Goal: Information Seeking & Learning: Learn about a topic

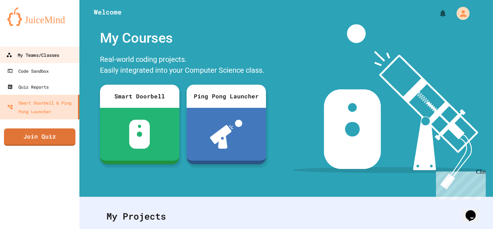
click at [32, 54] on div "My Teams/Classes" at bounding box center [32, 55] width 53 height 9
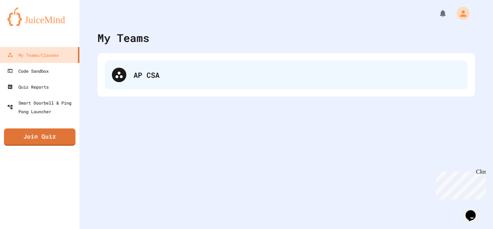
click at [147, 81] on div "AP CSA" at bounding box center [286, 74] width 363 height 29
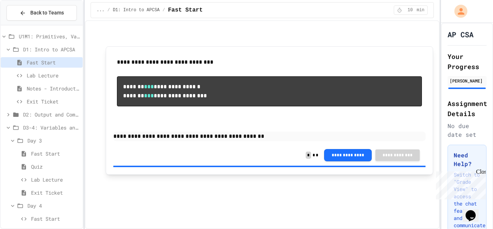
click at [42, 75] on span "Lab Lecture" at bounding box center [53, 75] width 53 height 8
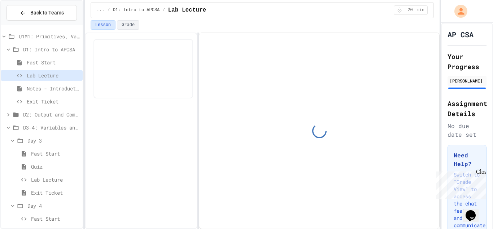
click at [481, 171] on div "Close" at bounding box center [480, 172] width 9 height 9
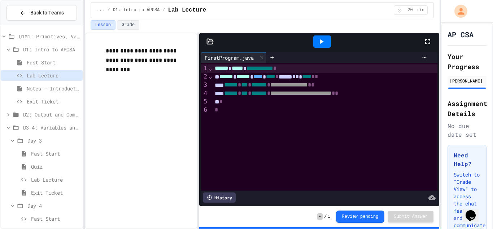
click at [27, 88] on span "Notes - Introduction to Java Programming" at bounding box center [53, 88] width 53 height 8
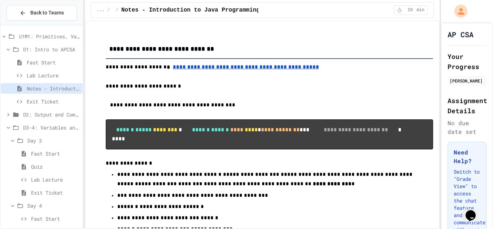
click at [37, 102] on span "Exit Ticket" at bounding box center [53, 101] width 53 height 8
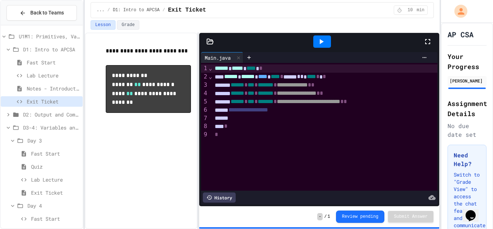
click at [35, 112] on span "D2: Output and Compiling Code" at bounding box center [51, 114] width 57 height 8
click at [40, 131] on span "Fast Start" at bounding box center [53, 127] width 53 height 8
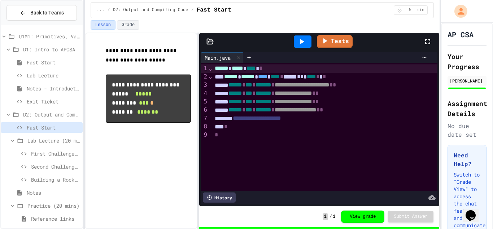
click at [35, 140] on span "Lab Lecture (20 mins)" at bounding box center [53, 140] width 52 height 8
click at [41, 139] on span "Lab Lecture (20 mins)" at bounding box center [53, 140] width 52 height 8
click at [40, 156] on span "First Challenge - Manual Column Alignment" at bounding box center [55, 153] width 49 height 8
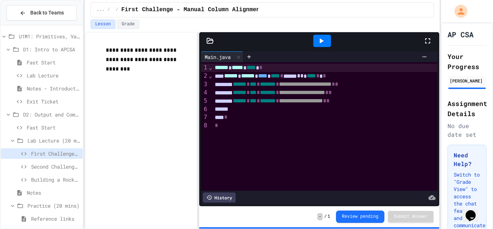
click at [42, 165] on span "Second Challenge - Special Characters" at bounding box center [55, 166] width 49 height 8
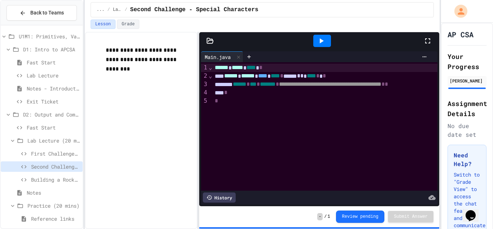
click at [36, 179] on span "Building a Rocket (ASCII Art)" at bounding box center [55, 179] width 49 height 8
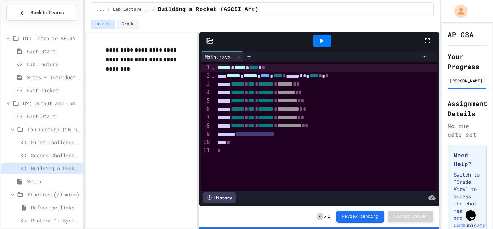
scroll to position [24, 0]
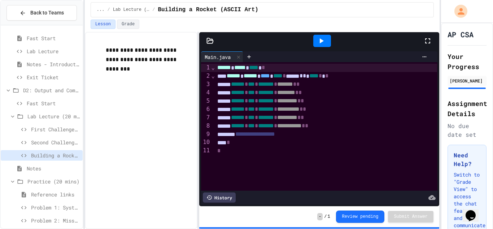
click at [29, 115] on span "Lab Lecture (20 mins)" at bounding box center [53, 116] width 52 height 8
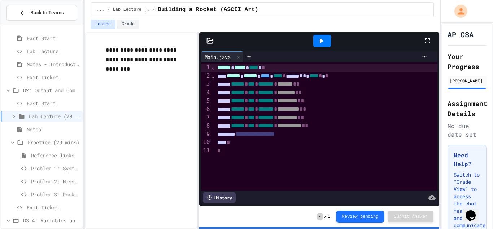
click at [42, 169] on span "Problem 1: System Status" at bounding box center [55, 168] width 49 height 8
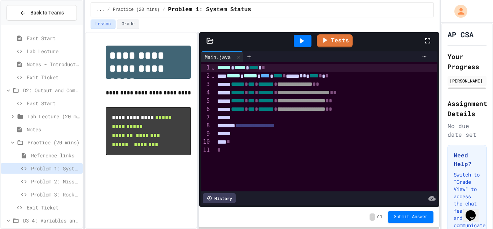
click at [39, 180] on span "Problem 2: Mission Log with border" at bounding box center [55, 181] width 49 height 8
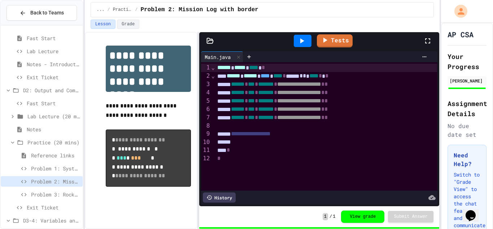
click at [37, 191] on span "Problem 3: Rocket Launch" at bounding box center [55, 194] width 49 height 8
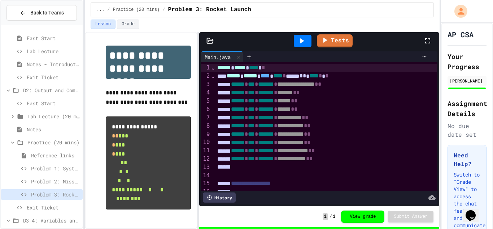
click at [43, 166] on span "Problem 1: System Status" at bounding box center [55, 168] width 49 height 8
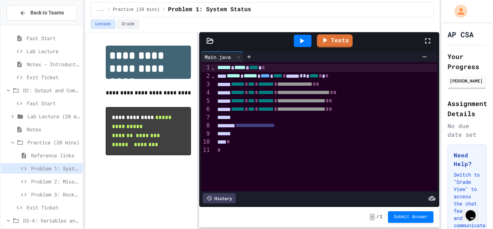
click at [42, 206] on span "Exit Ticket" at bounding box center [53, 207] width 53 height 8
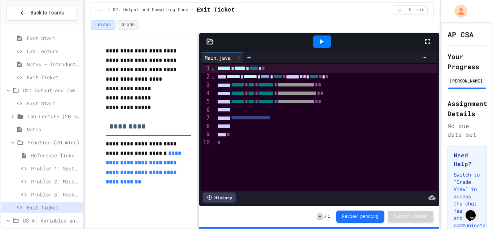
click at [38, 166] on span "Problem 1: System Status" at bounding box center [55, 168] width 49 height 8
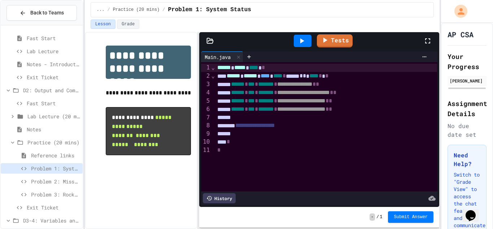
click at [69, 142] on span "Practice (20 mins)" at bounding box center [53, 142] width 52 height 8
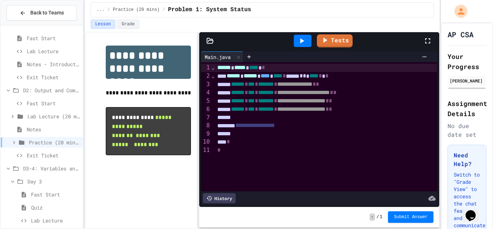
click at [56, 91] on span "D2: Output and Compiling Code" at bounding box center [51, 90] width 57 height 8
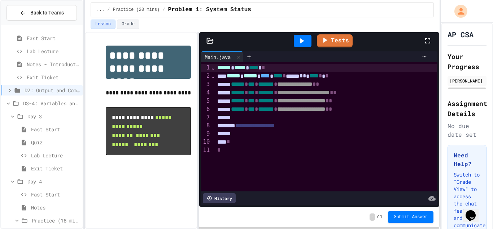
click at [49, 103] on span "D3-4: Variables and Input" at bounding box center [51, 103] width 57 height 8
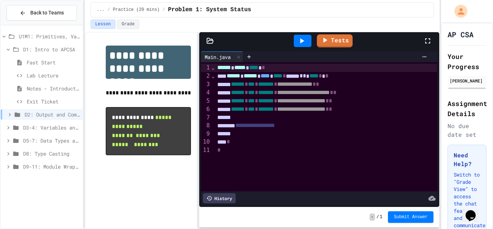
click at [37, 127] on span "D3-4: Variables and Input" at bounding box center [51, 127] width 57 height 8
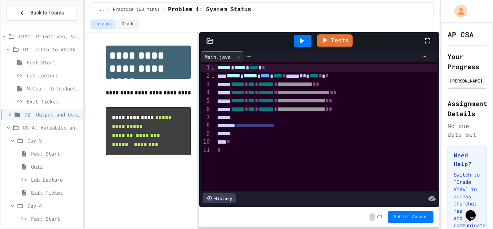
click at [32, 152] on span "Fast Start" at bounding box center [55, 153] width 49 height 8
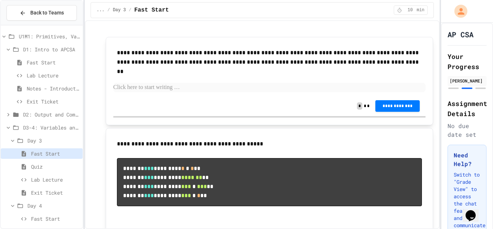
click at [29, 169] on div "Quiz" at bounding box center [42, 166] width 82 height 10
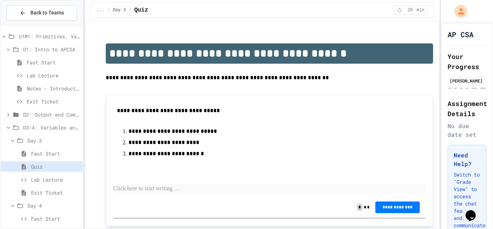
click at [29, 176] on div "Lab Lecture" at bounding box center [42, 179] width 82 height 10
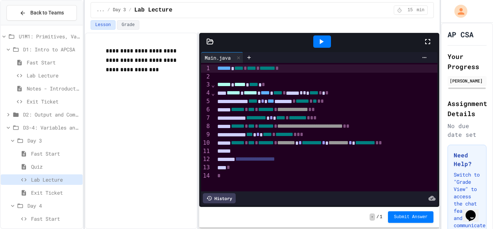
click at [31, 190] on span "Exit Ticket" at bounding box center [55, 192] width 49 height 8
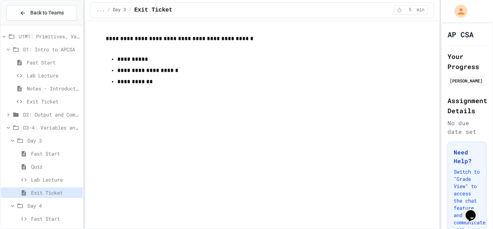
click at [35, 203] on span "Day 4" at bounding box center [53, 205] width 52 height 8
click at [43, 141] on span "Day 3" at bounding box center [53, 140] width 52 height 8
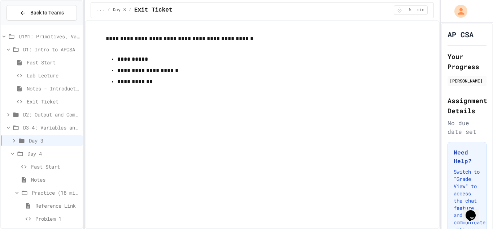
click at [44, 165] on span "Fast Start" at bounding box center [55, 166] width 49 height 8
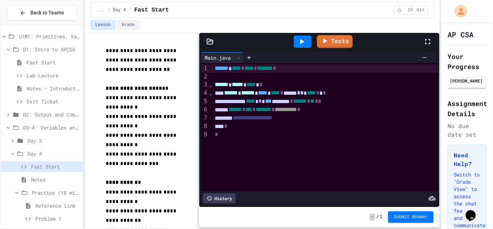
click at [45, 177] on span "Notes" at bounding box center [55, 179] width 49 height 8
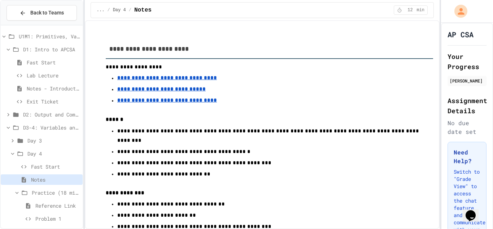
click at [49, 193] on span "Practice (18 mins)" at bounding box center [56, 192] width 48 height 8
click at [49, 192] on span "Practice (18 mins)" at bounding box center [56, 192] width 48 height 8
click at [51, 207] on span "Reference Link" at bounding box center [57, 205] width 44 height 8
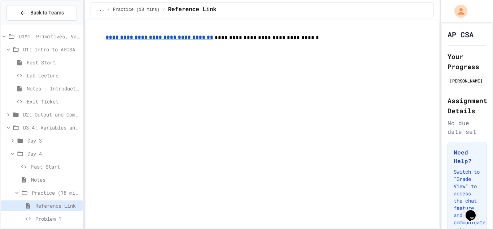
click at [50, 215] on span "Problem 1" at bounding box center [57, 218] width 44 height 8
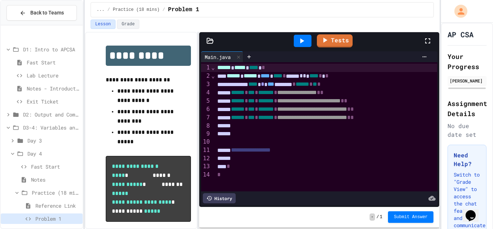
scroll to position [63, 0]
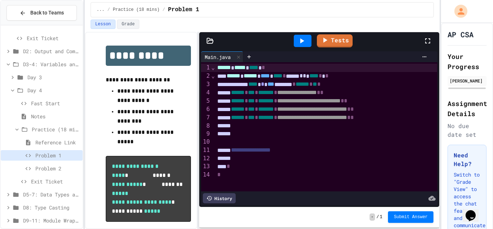
click at [48, 166] on span "Problem 2" at bounding box center [57, 168] width 44 height 8
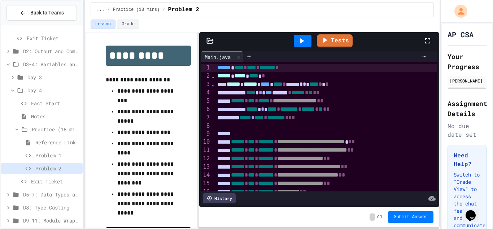
click at [50, 179] on span "Exit Ticket" at bounding box center [55, 181] width 49 height 8
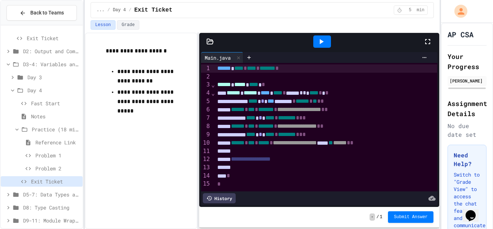
click at [35, 88] on span "Day 4" at bounding box center [53, 90] width 52 height 8
